Goal: Information Seeking & Learning: Learn about a topic

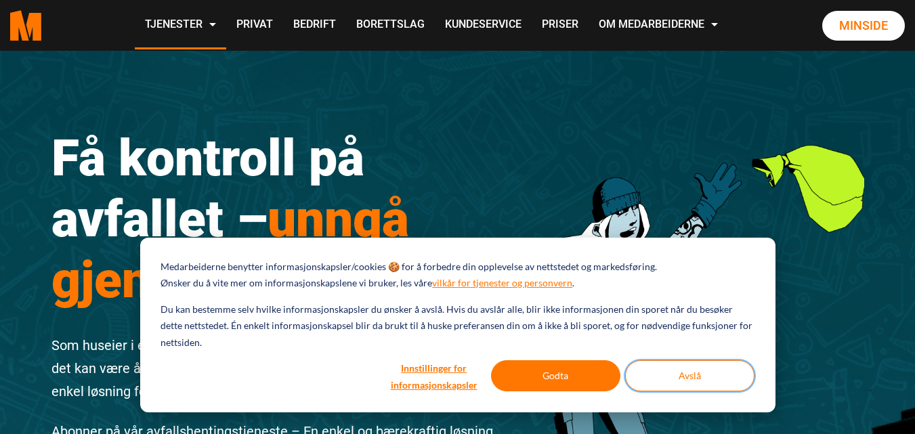
click at [689, 374] on button "Avslå" at bounding box center [689, 375] width 129 height 31
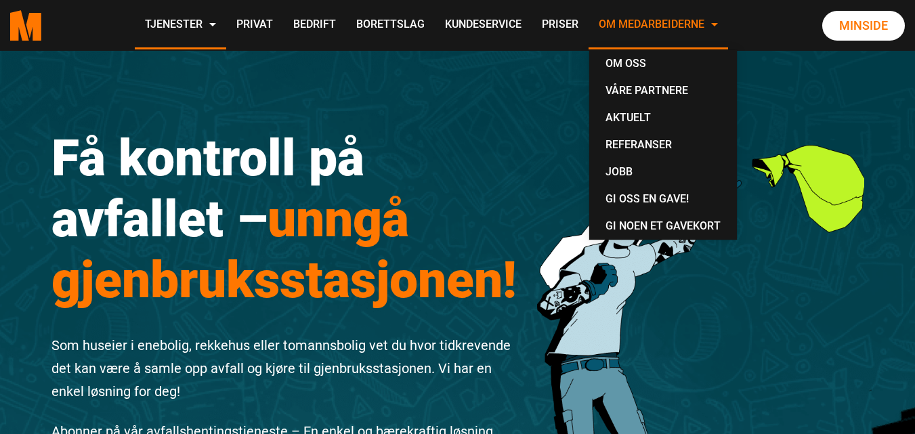
click at [683, 33] on link "Om Medarbeiderne" at bounding box center [657, 25] width 139 height 48
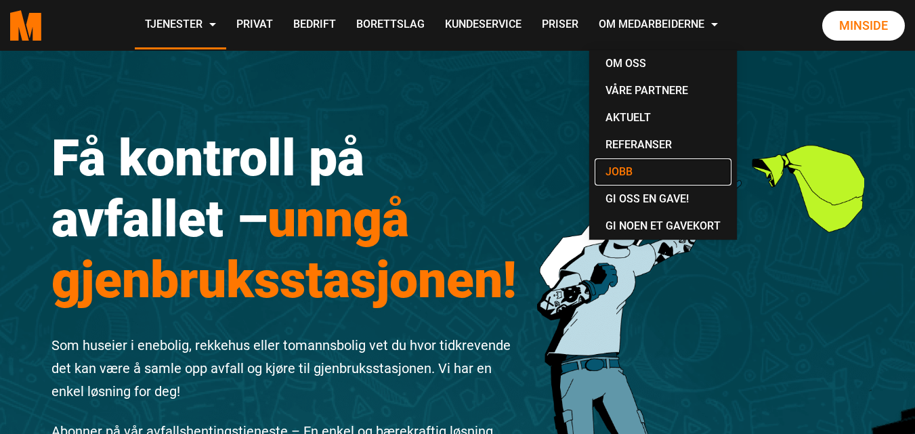
click at [623, 168] on link "Jobb" at bounding box center [663, 171] width 137 height 27
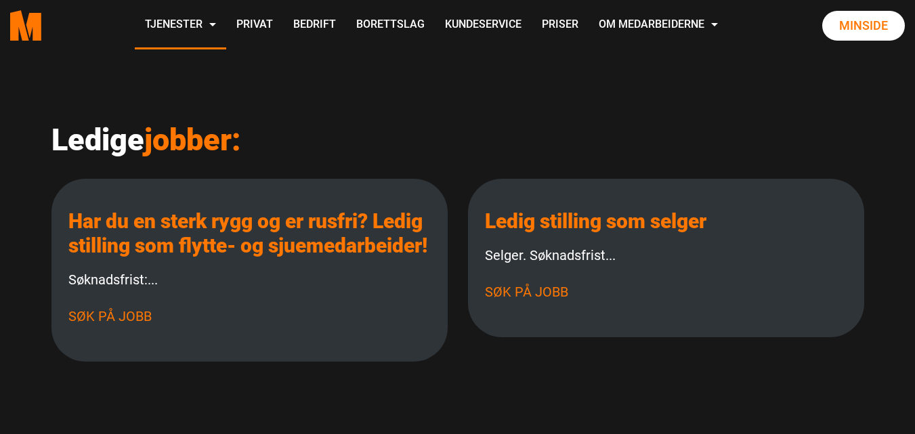
scroll to position [339, 0]
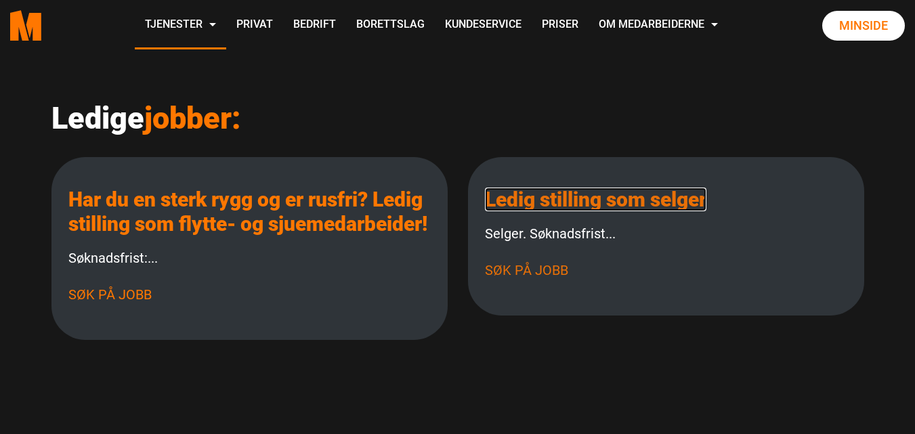
click at [595, 200] on link "Ledig stilling som selger" at bounding box center [595, 200] width 221 height 24
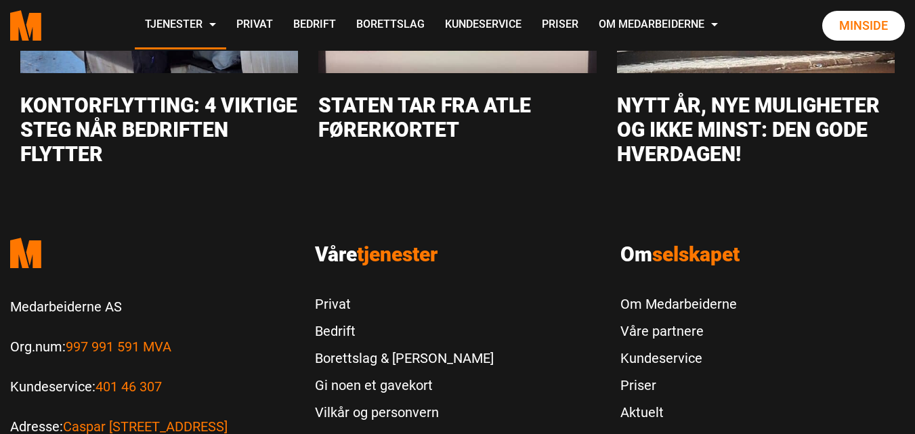
scroll to position [2235, 0]
